Goal: Use online tool/utility: Utilize a website feature to perform a specific function

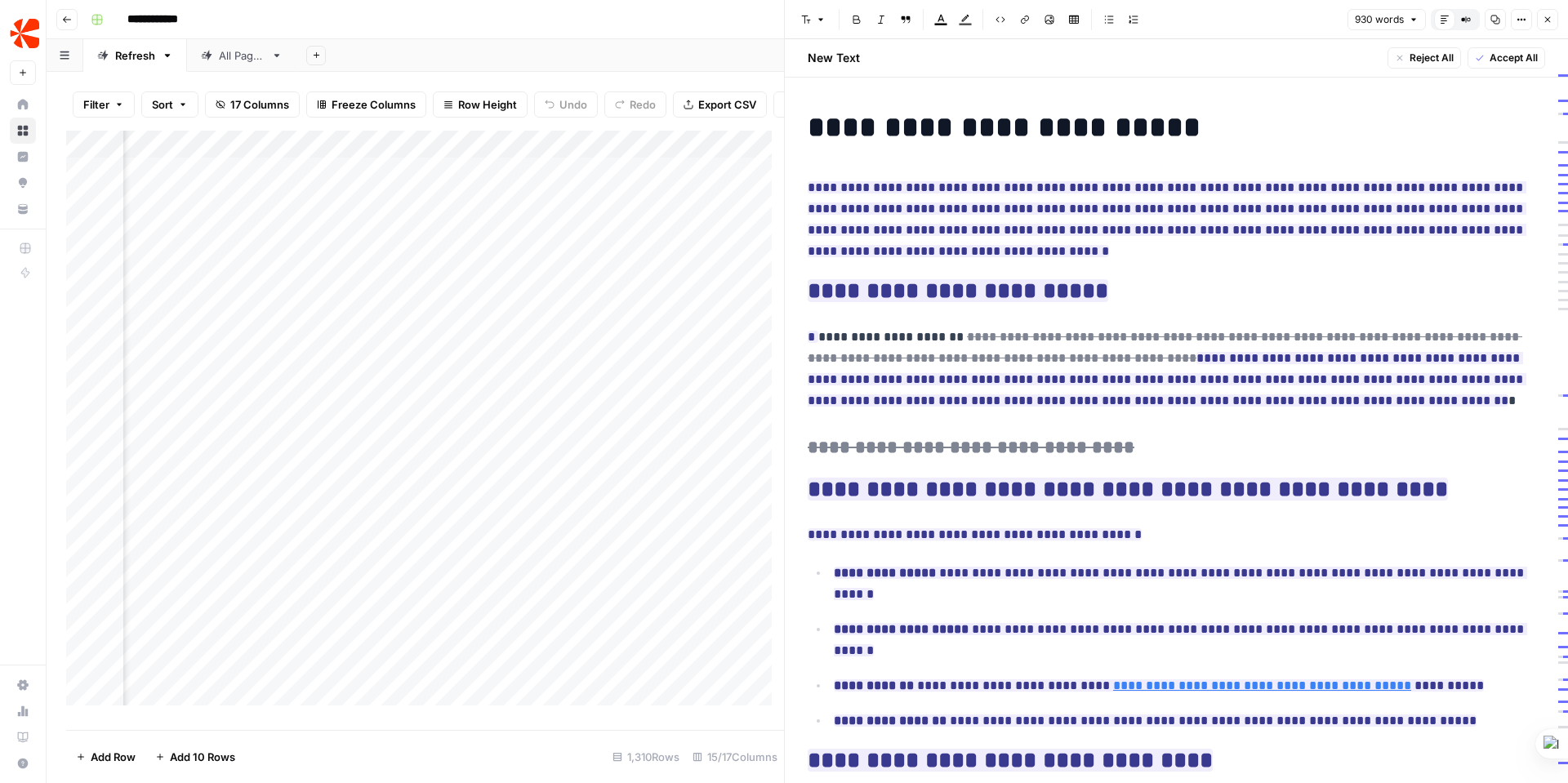
scroll to position [0, 1485]
click at [731, 264] on div "Add Column" at bounding box center [425, 423] width 717 height 587
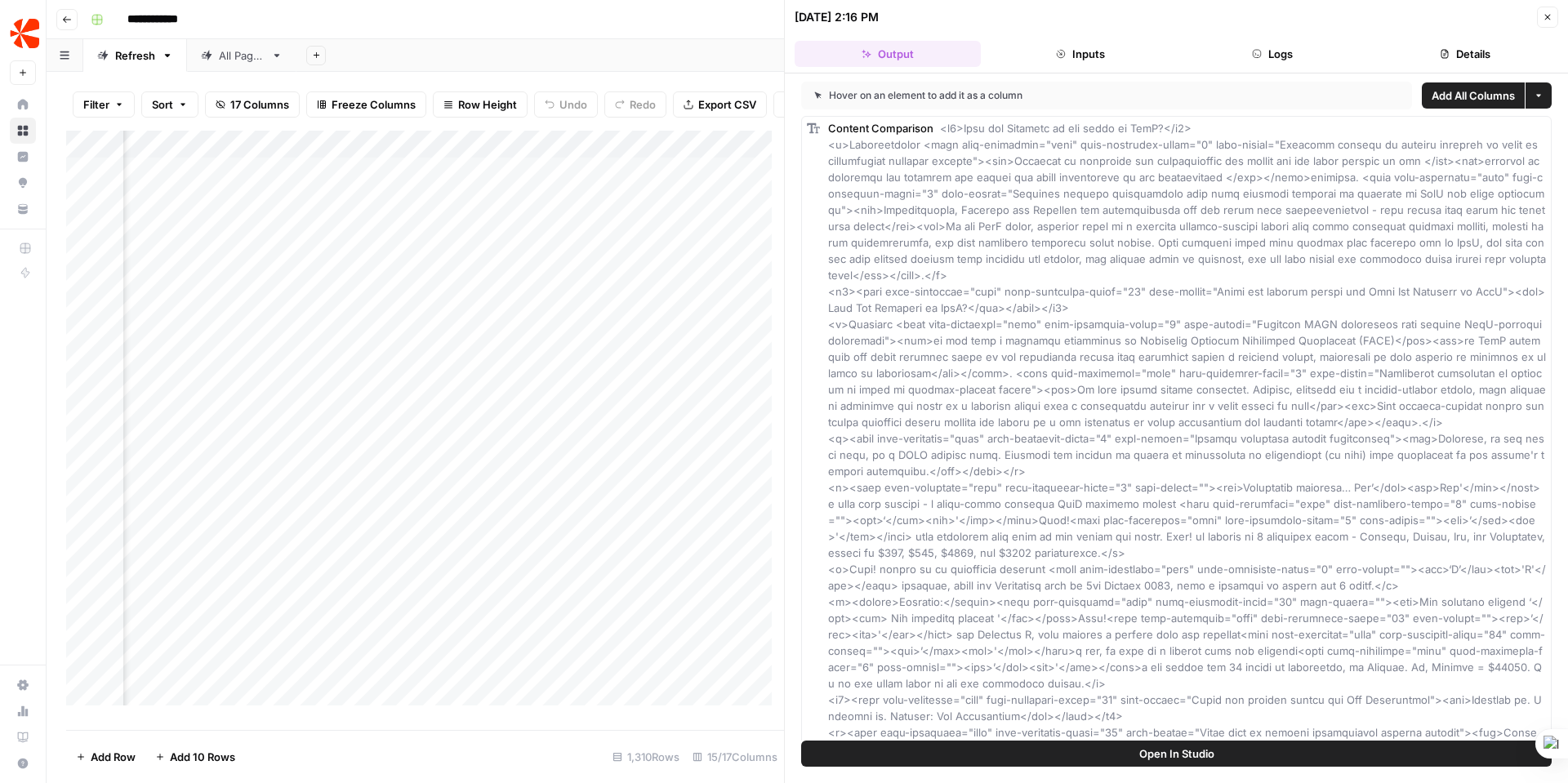
click at [1465, 50] on button "Details" at bounding box center [1464, 54] width 186 height 26
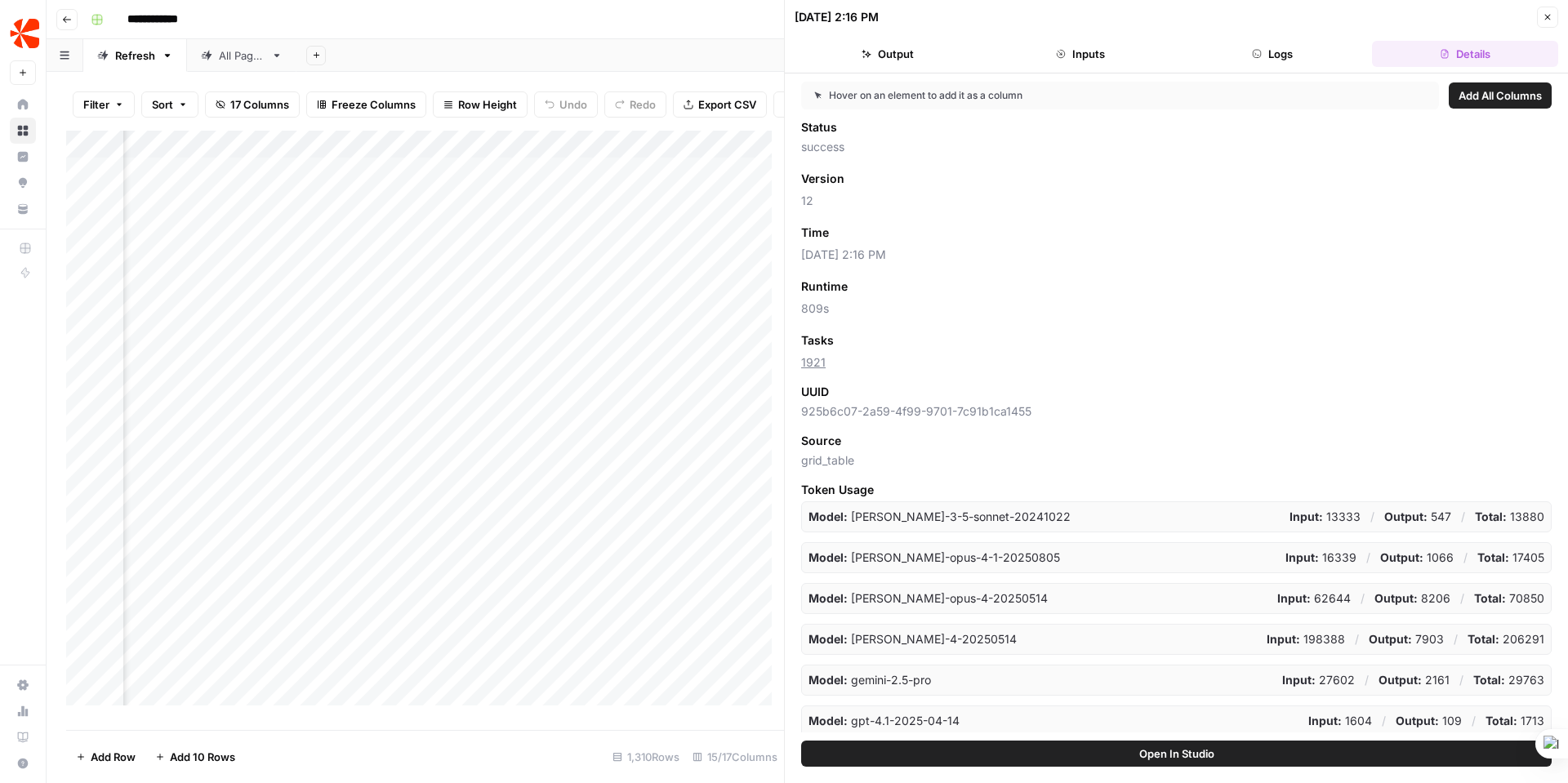
click at [885, 54] on button "Output" at bounding box center [887, 54] width 186 height 26
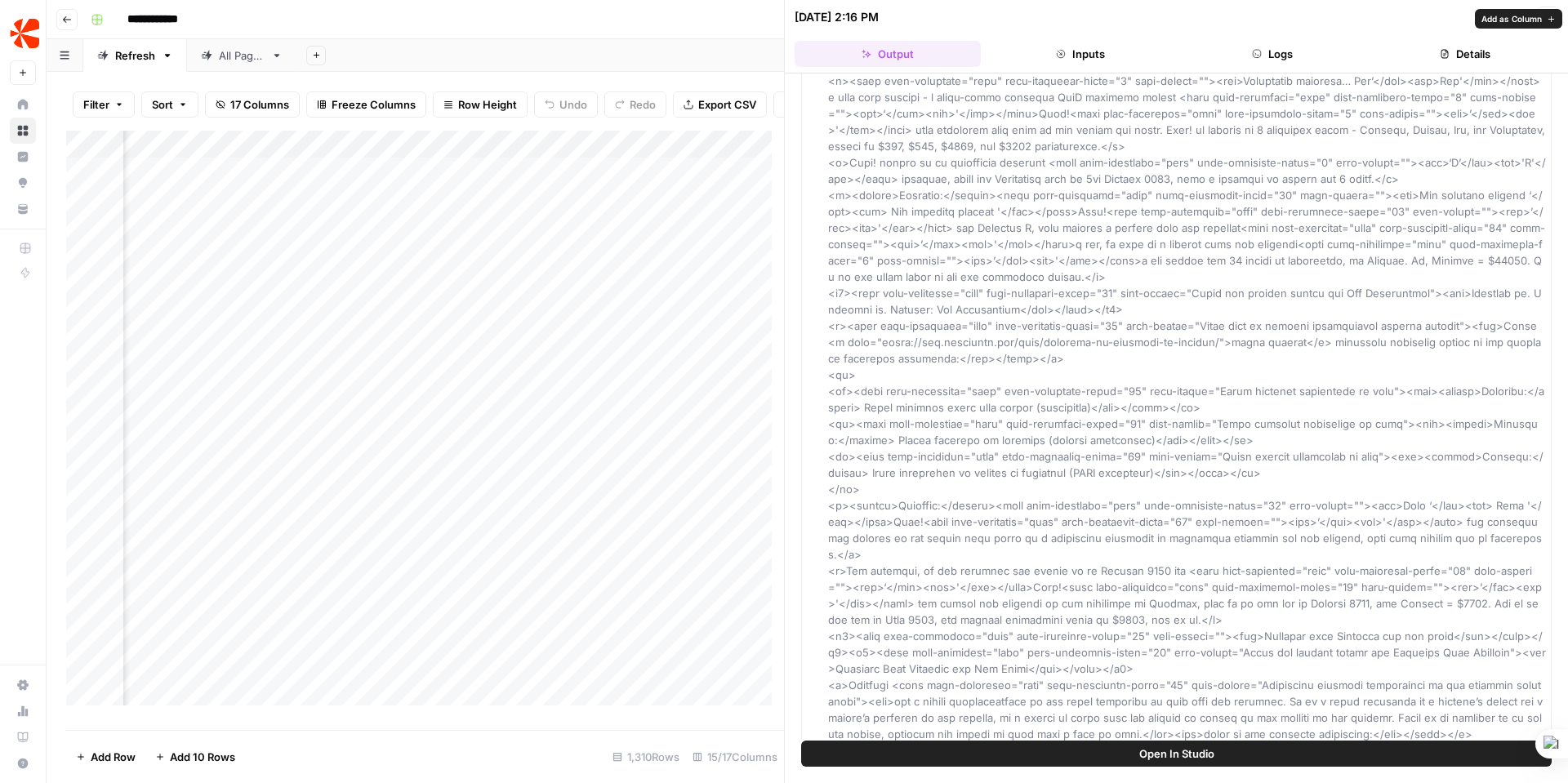
scroll to position [773, 0]
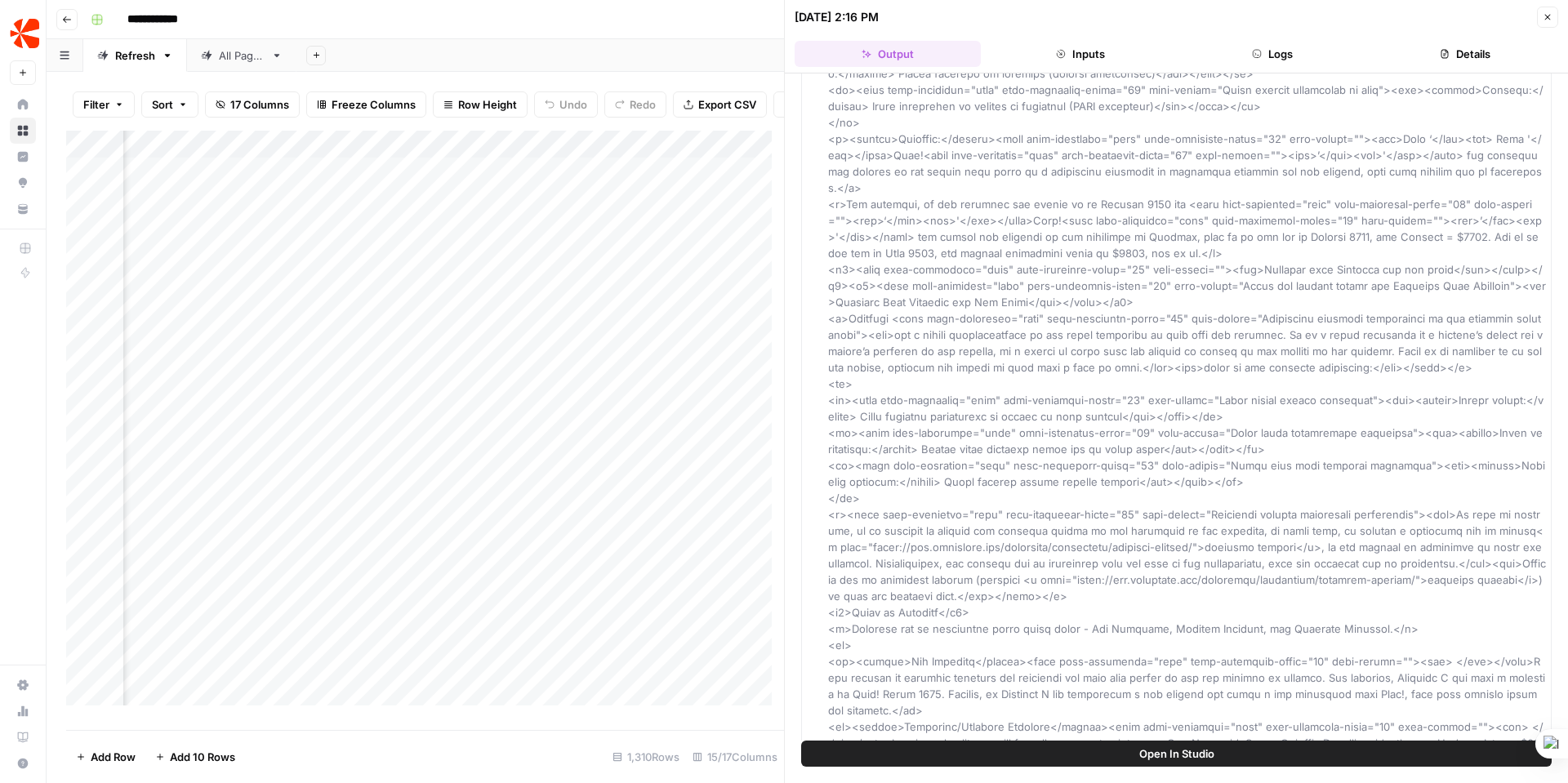
click at [1180, 760] on span "Open In Studio" at bounding box center [1176, 754] width 75 height 16
